Goal: Task Accomplishment & Management: Manage account settings

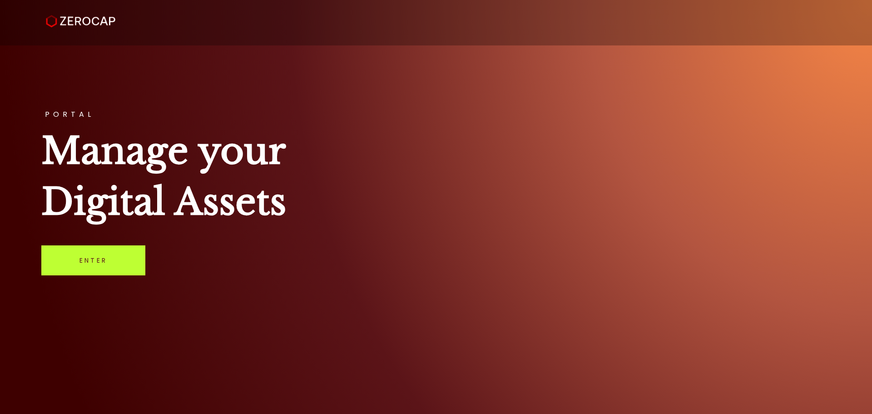
click at [84, 267] on link "Enter" at bounding box center [93, 260] width 104 height 30
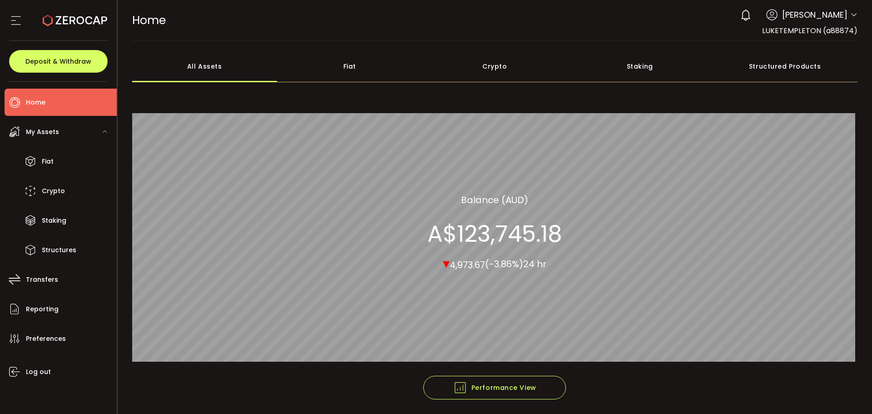
click at [852, 14] on icon at bounding box center [853, 14] width 7 height 7
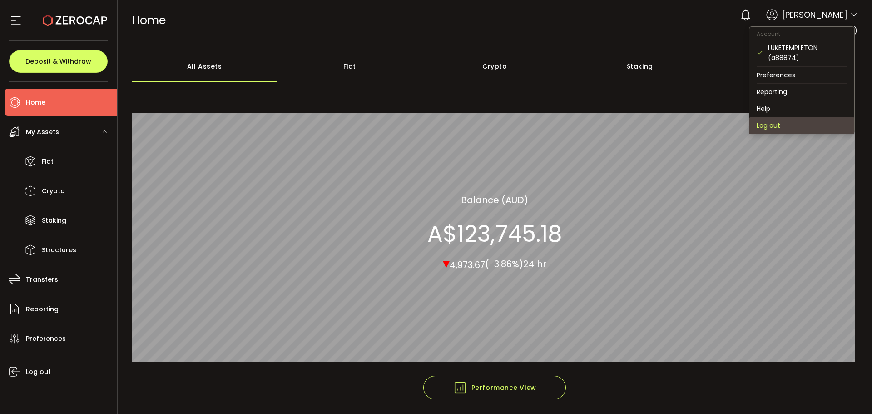
click at [765, 124] on li "Log out" at bounding box center [801, 125] width 105 height 16
